Goal: Information Seeking & Learning: Learn about a topic

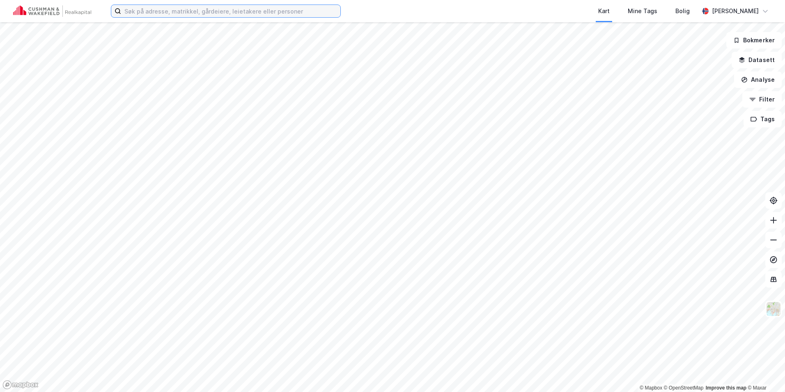
click at [149, 14] on input at bounding box center [230, 11] width 219 height 12
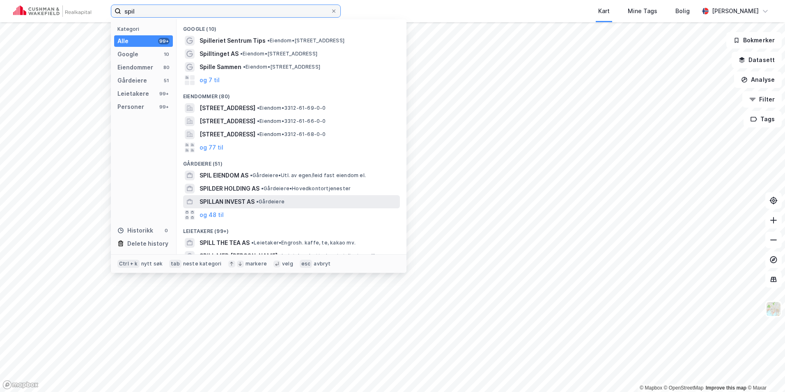
type input "spil"
click at [303, 203] on div "SPILLAN INVEST AS • Gårdeiere" at bounding box center [299, 202] width 199 height 10
